Goal: Task Accomplishment & Management: Complete application form

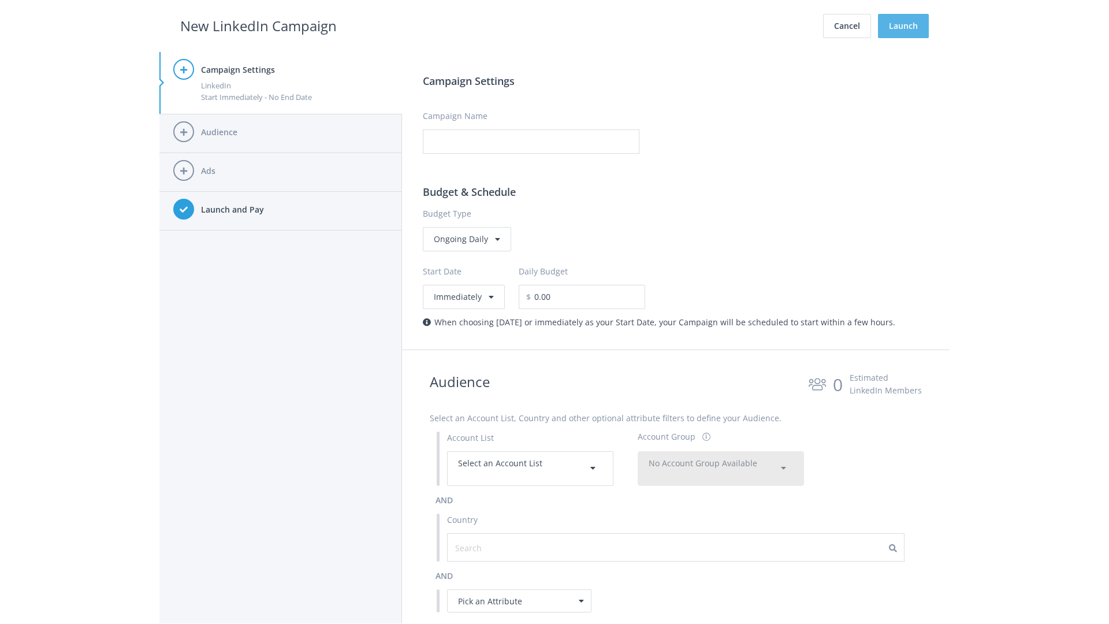
click at [903, 26] on button "Launch" at bounding box center [903, 26] width 51 height 24
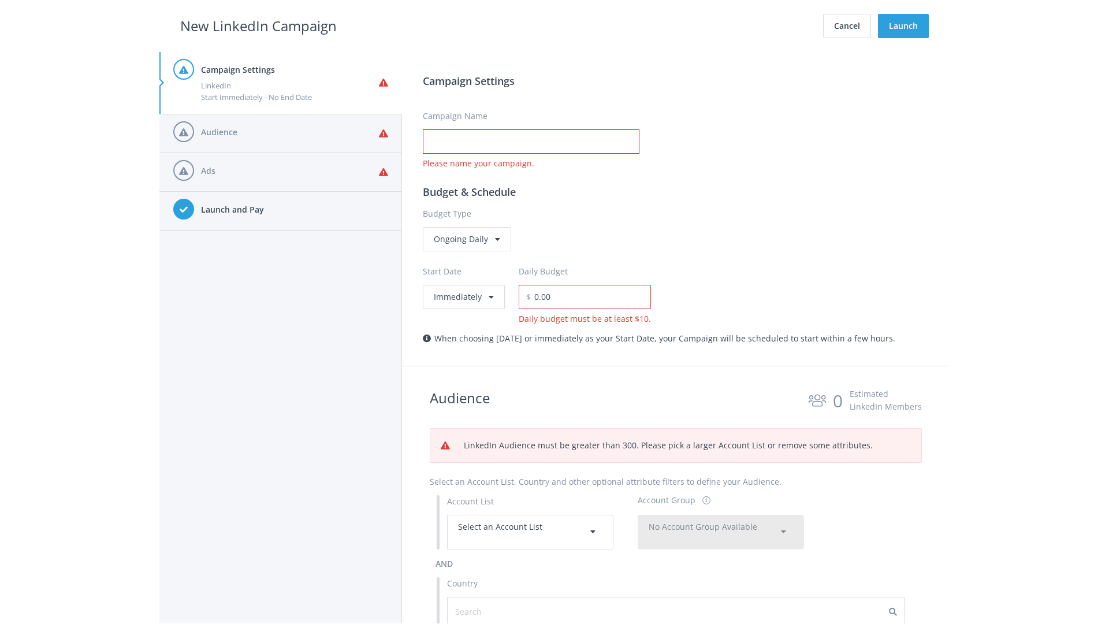
click at [531, 141] on input "Campaign Name" at bounding box center [531, 141] width 217 height 24
click at [258, 25] on h2 "New LinkedIn Campaign" at bounding box center [258, 26] width 156 height 22
type input "Campaign Name"
click at [258, 25] on h2 "New LinkedIn Campaign" at bounding box center [258, 26] width 156 height 22
click at [530, 531] on span "Select an Account List" at bounding box center [500, 526] width 84 height 11
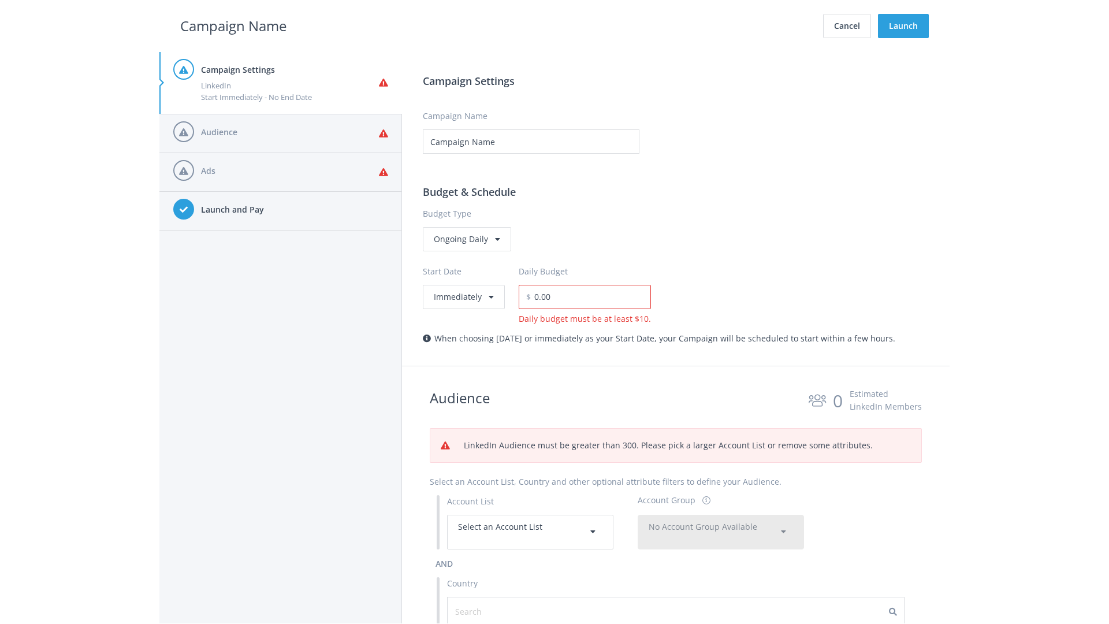
click at [721, 521] on span "No Account Group Available" at bounding box center [702, 526] width 109 height 11
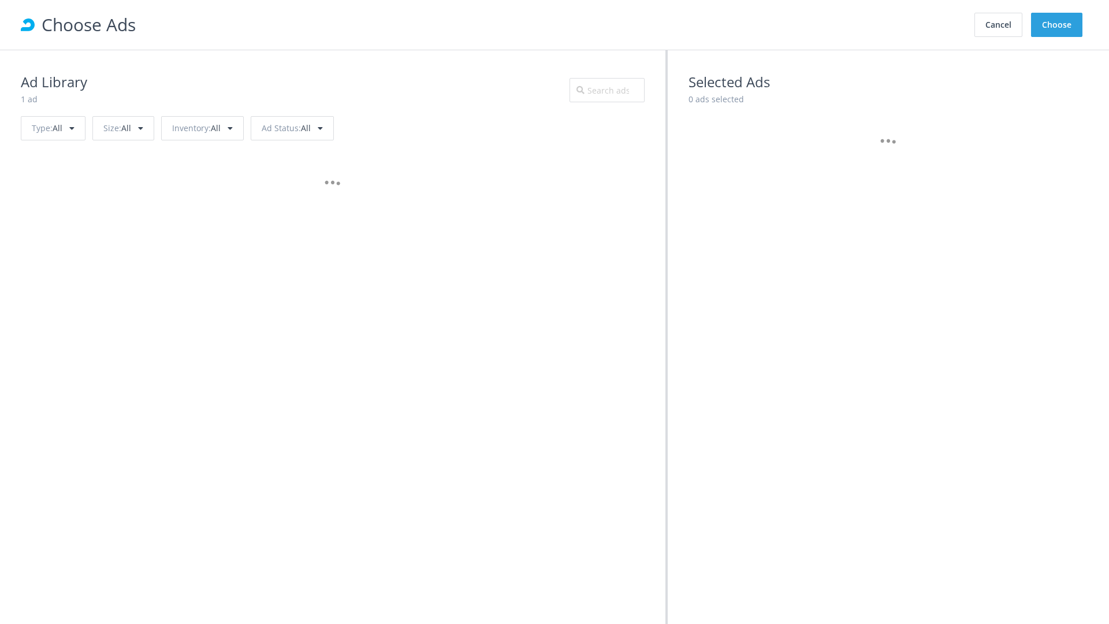
scroll to position [520, 0]
click at [1057, 25] on button "Choose" at bounding box center [1056, 25] width 51 height 24
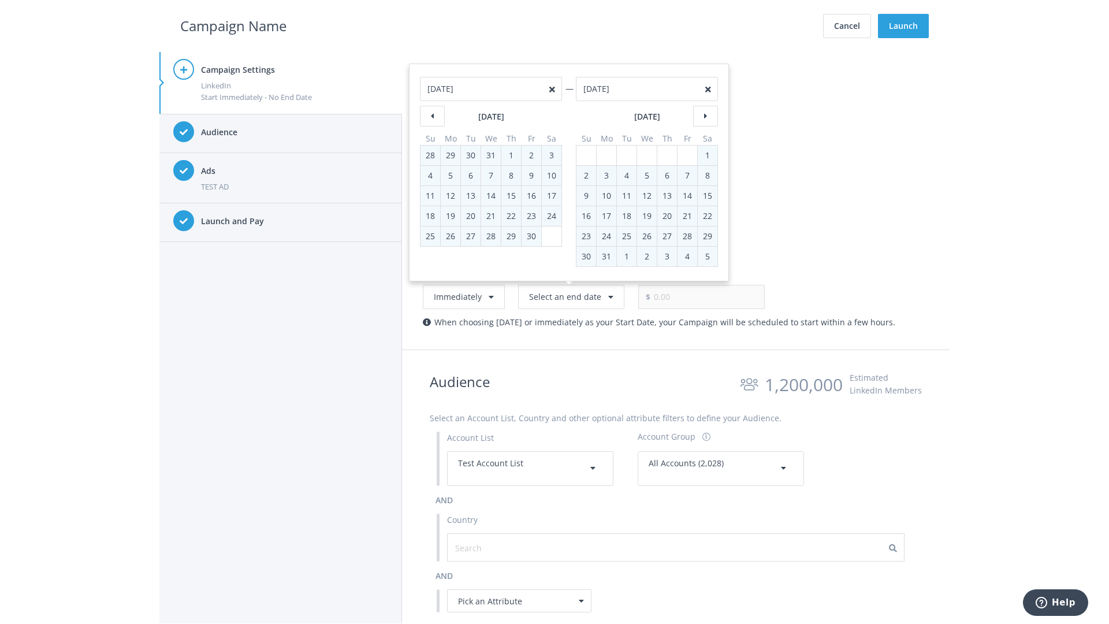
click at [233, 25] on h2 "Campaign Name" at bounding box center [233, 26] width 106 height 22
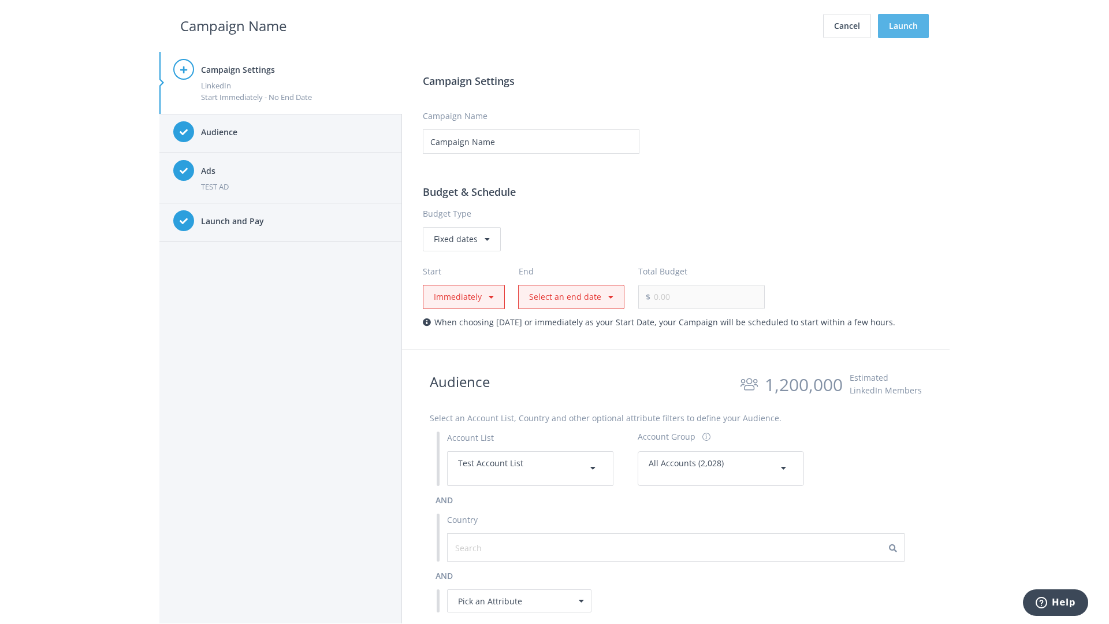
click at [903, 26] on button "Launch" at bounding box center [903, 26] width 51 height 24
